Goal: Information Seeking & Learning: Learn about a topic

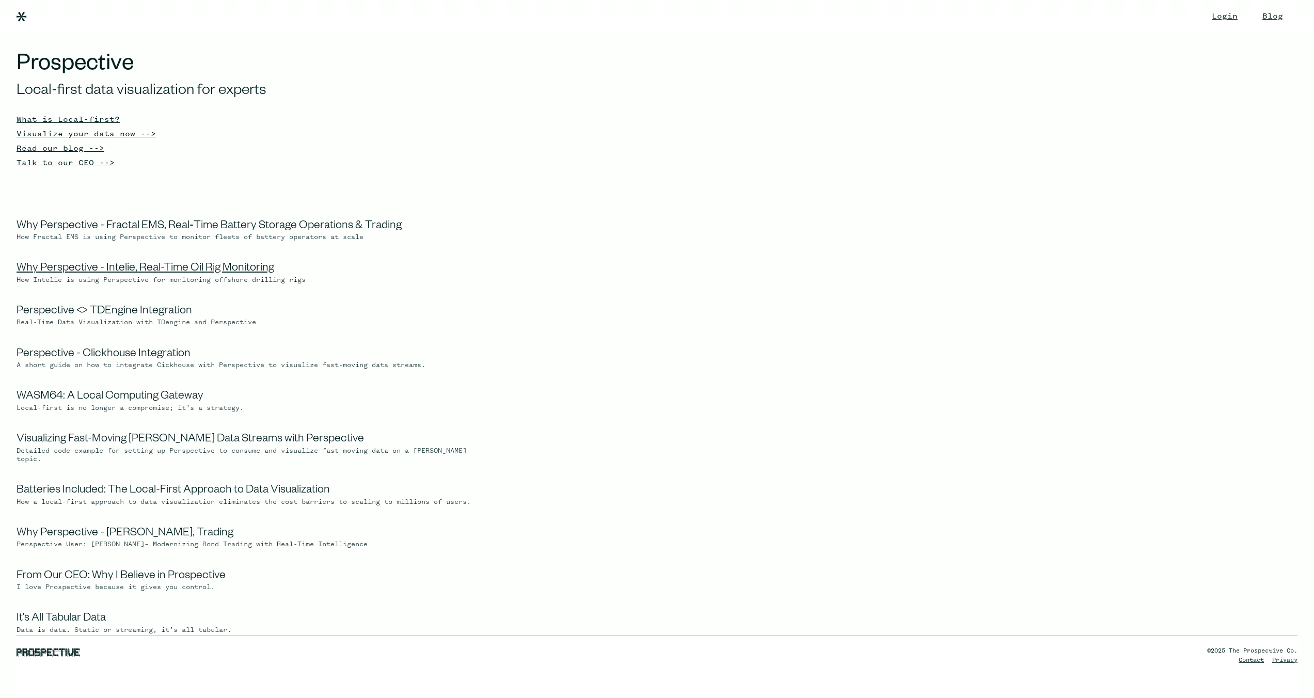
click at [118, 269] on link "Why Perspective - Intelie, Real-Time Oil Rig Monitoring" at bounding box center [146, 269] width 258 height 12
click at [177, 354] on link "Perspective - Clickhouse Integration" at bounding box center [104, 354] width 174 height 12
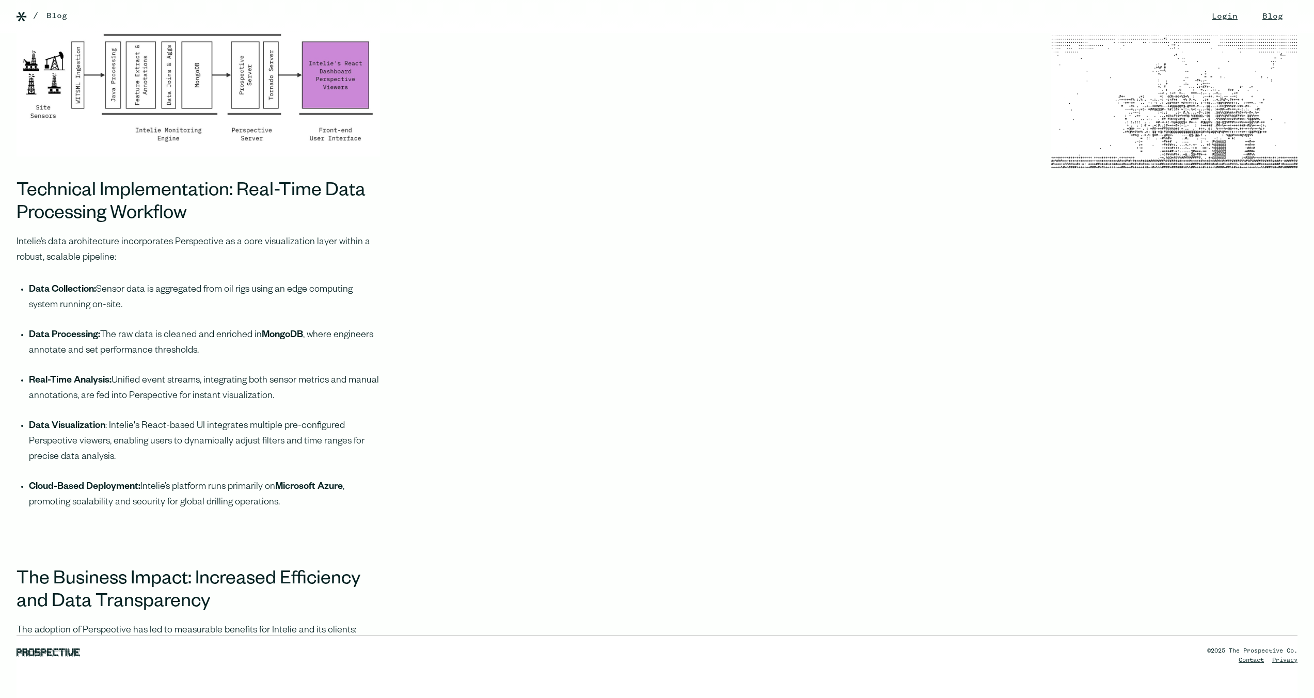
scroll to position [2546, 0]
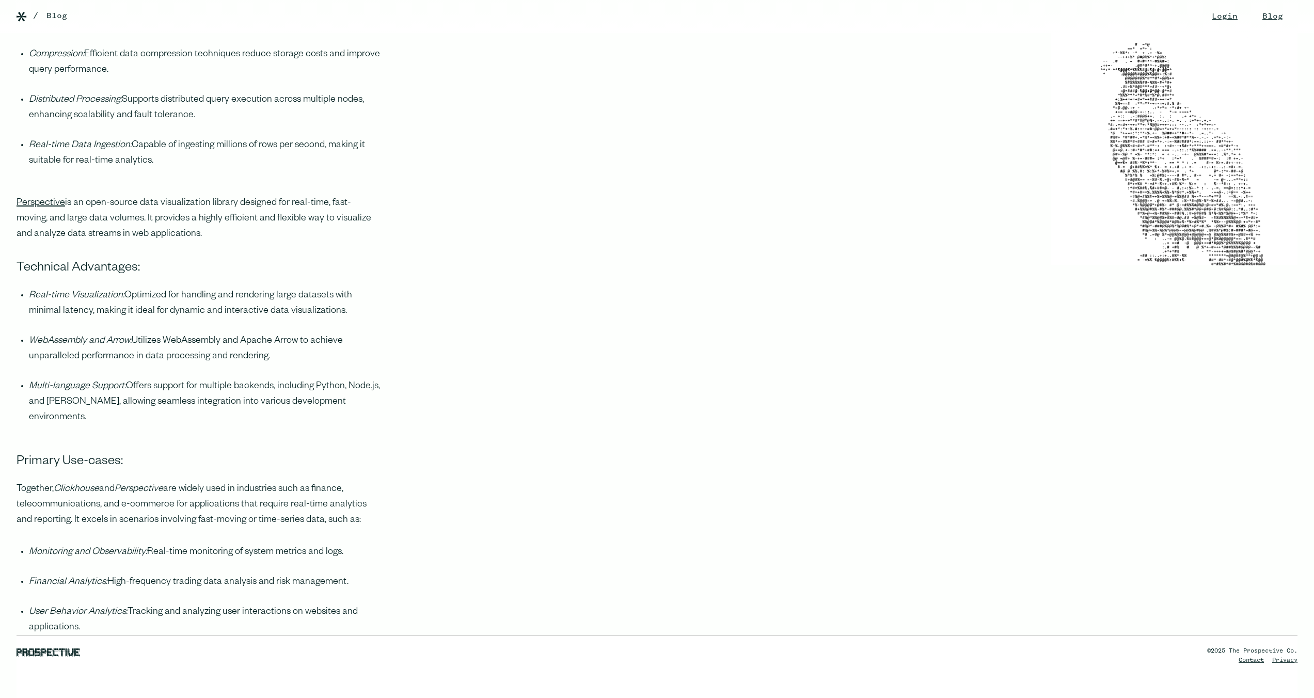
scroll to position [1028, 0]
